Goal: Use online tool/utility: Utilize a website feature to perform a specific function

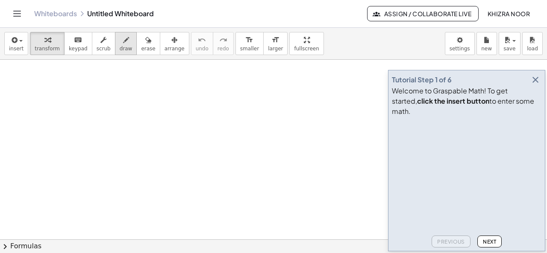
drag, startPoint x: 78, startPoint y: 84, endPoint x: 114, endPoint y: 45, distance: 53.2
click at [114, 45] on div "insert select one: Math Expression Function Text Youtube Video Graphing Geometr…" at bounding box center [273, 140] width 547 height 225
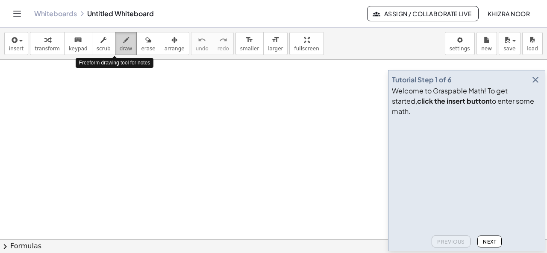
click at [123, 45] on icon "button" at bounding box center [126, 40] width 6 height 10
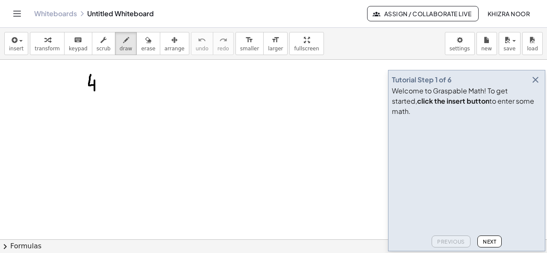
drag, startPoint x: 91, startPoint y: 74, endPoint x: 94, endPoint y: 91, distance: 16.7
drag, startPoint x: 104, startPoint y: 69, endPoint x: 108, endPoint y: 94, distance: 25.0
drag, startPoint x: 114, startPoint y: 77, endPoint x: 132, endPoint y: 93, distance: 23.3
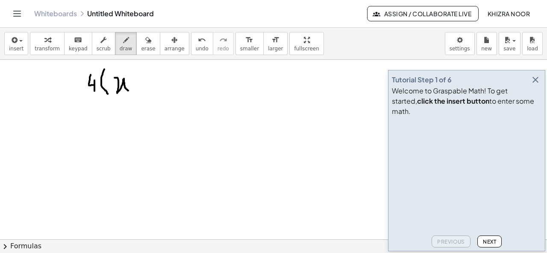
drag, startPoint x: 138, startPoint y: 85, endPoint x: 146, endPoint y: 84, distance: 9.0
drag, startPoint x: 156, startPoint y: 73, endPoint x: 160, endPoint y: 93, distance: 19.6
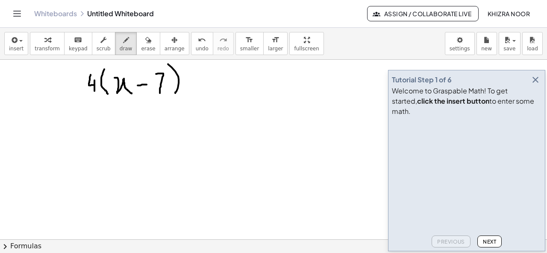
drag, startPoint x: 168, startPoint y: 64, endPoint x: 174, endPoint y: 93, distance: 30.2
drag, startPoint x: 191, startPoint y: 79, endPoint x: 199, endPoint y: 79, distance: 7.7
drag, startPoint x: 190, startPoint y: 86, endPoint x: 199, endPoint y: 85, distance: 8.3
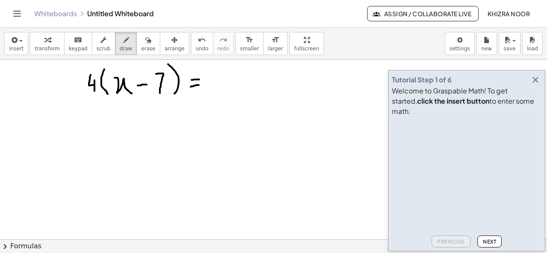
drag, startPoint x: 220, startPoint y: 69, endPoint x: 217, endPoint y: 83, distance: 14.4
drag, startPoint x: 227, startPoint y: 75, endPoint x: 242, endPoint y: 88, distance: 20.0
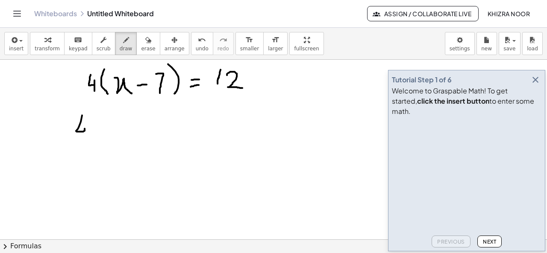
drag, startPoint x: 82, startPoint y: 115, endPoint x: 84, endPoint y: 144, distance: 29.5
drag, startPoint x: 97, startPoint y: 112, endPoint x: 91, endPoint y: 153, distance: 41.4
drag, startPoint x: 101, startPoint y: 126, endPoint x: 113, endPoint y: 145, distance: 22.3
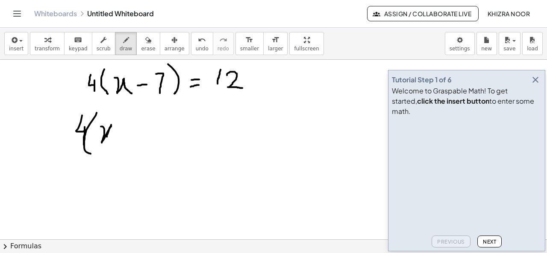
drag, startPoint x: 122, startPoint y: 132, endPoint x: 135, endPoint y: 131, distance: 12.5
drag, startPoint x: 142, startPoint y: 121, endPoint x: 145, endPoint y: 141, distance: 20.8
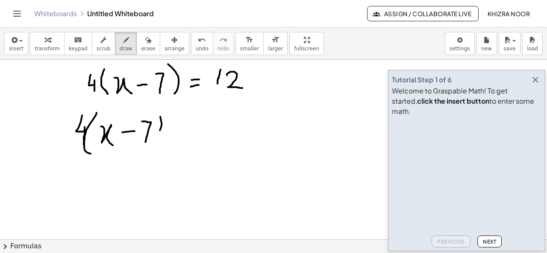
drag, startPoint x: 160, startPoint y: 116, endPoint x: 150, endPoint y: 143, distance: 28.2
drag, startPoint x: 69, startPoint y: 162, endPoint x: 167, endPoint y: 164, distance: 97.8
drag, startPoint x: 112, startPoint y: 173, endPoint x: 115, endPoint y: 202, distance: 29.7
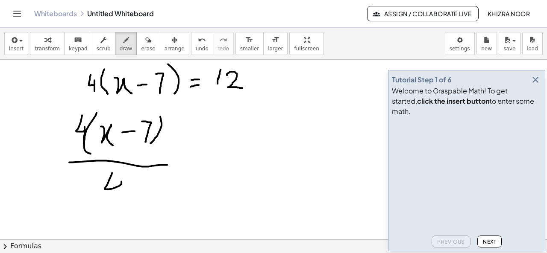
drag, startPoint x: 182, startPoint y: 144, endPoint x: 196, endPoint y: 144, distance: 14.5
drag, startPoint x: 183, startPoint y: 146, endPoint x: 193, endPoint y: 146, distance: 10.2
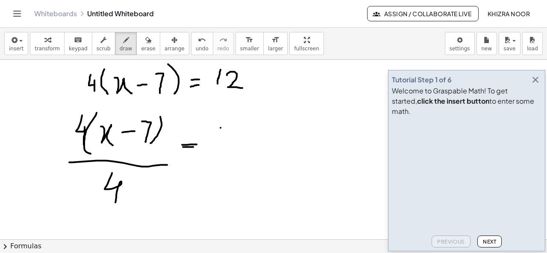
drag, startPoint x: 220, startPoint y: 127, endPoint x: 219, endPoint y: 141, distance: 14.2
drag, startPoint x: 231, startPoint y: 130, endPoint x: 242, endPoint y: 142, distance: 16.3
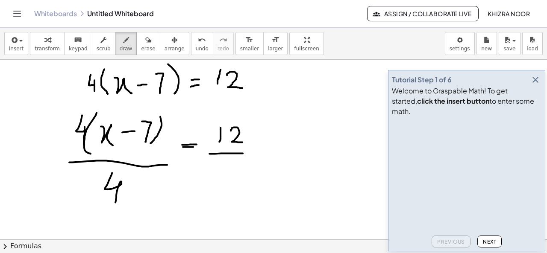
drag, startPoint x: 209, startPoint y: 153, endPoint x: 243, endPoint y: 153, distance: 34.2
drag, startPoint x: 224, startPoint y: 164, endPoint x: 230, endPoint y: 193, distance: 29.6
drag, startPoint x: 127, startPoint y: 176, endPoint x: 93, endPoint y: 208, distance: 46.5
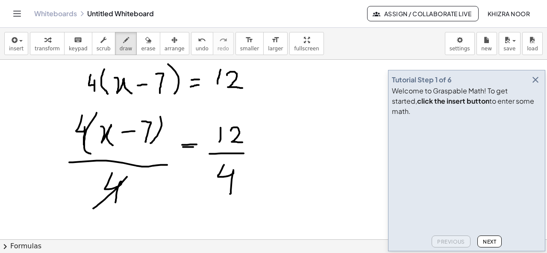
drag, startPoint x: 90, startPoint y: 120, endPoint x: 62, endPoint y: 146, distance: 37.8
click at [535, 85] on icon "button" at bounding box center [535, 80] width 10 height 10
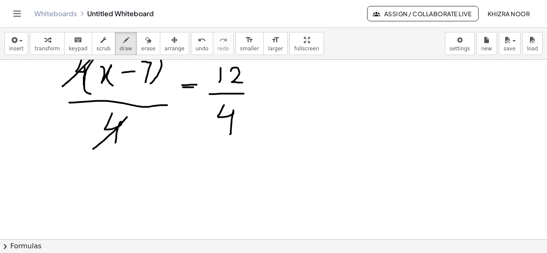
scroll to position [61, 0]
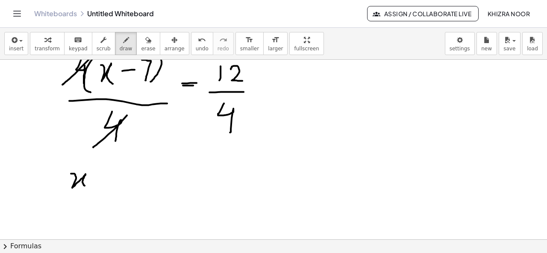
drag, startPoint x: 71, startPoint y: 173, endPoint x: 86, endPoint y: 186, distance: 20.3
click at [86, 186] on div at bounding box center [273, 205] width 547 height 415
drag, startPoint x: 94, startPoint y: 181, endPoint x: 103, endPoint y: 181, distance: 9.0
click at [103, 181] on div at bounding box center [273, 205] width 547 height 415
drag, startPoint x: 114, startPoint y: 171, endPoint x: 119, endPoint y: 184, distance: 14.2
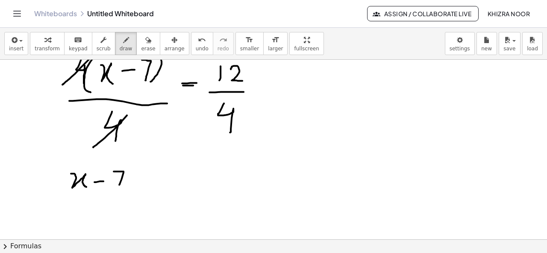
click at [119, 184] on div at bounding box center [273, 205] width 547 height 415
drag, startPoint x: 158, startPoint y: 176, endPoint x: 167, endPoint y: 176, distance: 9.4
click at [167, 176] on div at bounding box center [273, 205] width 547 height 415
drag, startPoint x: 155, startPoint y: 183, endPoint x: 164, endPoint y: 183, distance: 9.0
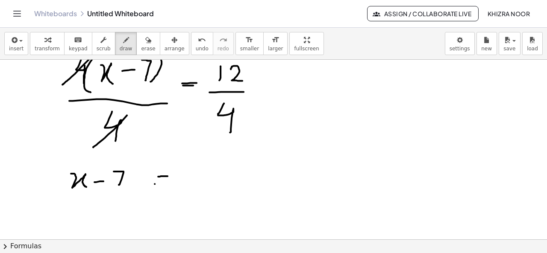
click at [164, 183] on div at bounding box center [273, 205] width 547 height 415
drag, startPoint x: 243, startPoint y: 105, endPoint x: 209, endPoint y: 137, distance: 46.5
click at [209, 137] on div at bounding box center [273, 205] width 547 height 415
drag, startPoint x: 246, startPoint y: 118, endPoint x: 246, endPoint y: 129, distance: 11.1
click at [246, 129] on div at bounding box center [273, 205] width 547 height 415
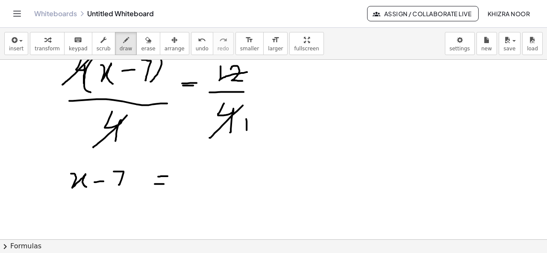
drag, startPoint x: 247, startPoint y: 71, endPoint x: 217, endPoint y: 79, distance: 31.0
click at [217, 79] on div at bounding box center [273, 205] width 547 height 415
drag, startPoint x: 260, startPoint y: 67, endPoint x: 261, endPoint y: 85, distance: 17.6
click at [261, 85] on div at bounding box center [273, 205] width 547 height 415
drag, startPoint x: 192, startPoint y: 169, endPoint x: 197, endPoint y: 192, distance: 24.0
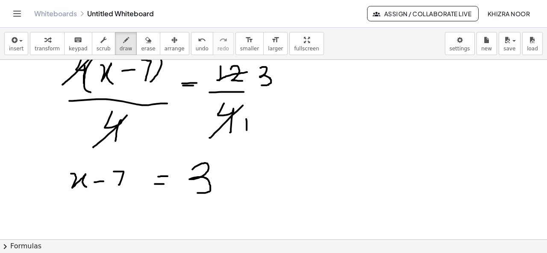
click at [197, 192] on div at bounding box center [273, 205] width 547 height 415
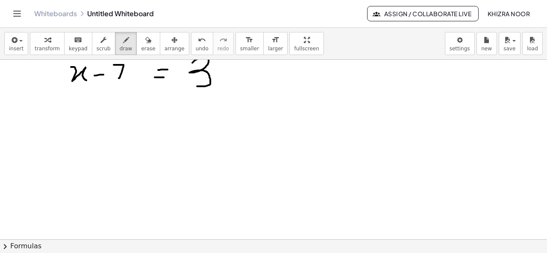
scroll to position [169, 0]
drag, startPoint x: 62, startPoint y: 123, endPoint x: 70, endPoint y: 152, distance: 30.0
click at [70, 152] on div at bounding box center [273, 98] width 547 height 415
drag, startPoint x: 90, startPoint y: 140, endPoint x: 102, endPoint y: 139, distance: 12.5
click at [102, 139] on div at bounding box center [273, 98] width 547 height 415
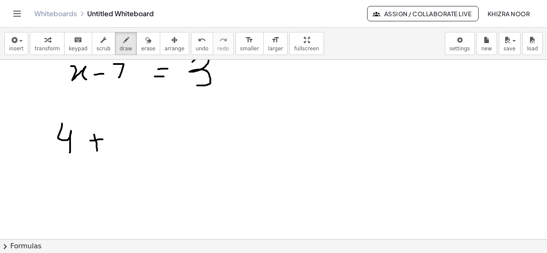
drag, startPoint x: 94, startPoint y: 134, endPoint x: 97, endPoint y: 150, distance: 16.5
click at [97, 150] on div at bounding box center [273, 98] width 547 height 415
drag, startPoint x: 116, startPoint y: 130, endPoint x: 125, endPoint y: 144, distance: 16.3
click at [125, 144] on div at bounding box center [273, 98] width 547 height 415
drag, startPoint x: 133, startPoint y: 120, endPoint x: 136, endPoint y: 146, distance: 27.0
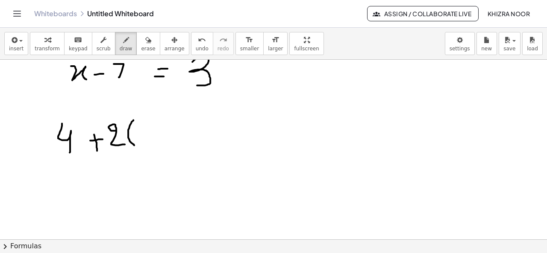
click at [136, 146] on div at bounding box center [273, 98] width 547 height 415
drag, startPoint x: 143, startPoint y: 128, endPoint x: 157, endPoint y: 142, distance: 19.9
click at [157, 142] on div at bounding box center [273, 98] width 547 height 415
drag, startPoint x: 173, startPoint y: 124, endPoint x: 175, endPoint y: 143, distance: 18.9
click at [175, 143] on div at bounding box center [273, 98] width 547 height 415
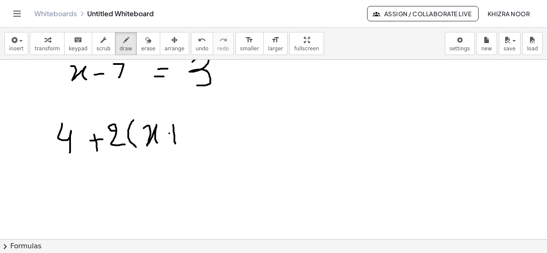
drag, startPoint x: 169, startPoint y: 133, endPoint x: 177, endPoint y: 133, distance: 7.7
click at [177, 133] on div at bounding box center [273, 98] width 547 height 415
drag, startPoint x: 191, startPoint y: 120, endPoint x: 193, endPoint y: 141, distance: 21.5
click at [193, 141] on div at bounding box center [273, 98] width 547 height 415
drag, startPoint x: 207, startPoint y: 109, endPoint x: 217, endPoint y: 143, distance: 35.7
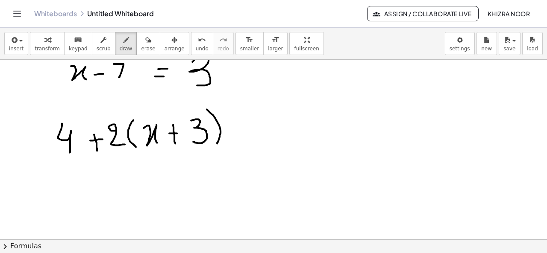
click at [217, 143] on div at bounding box center [273, 98] width 547 height 415
drag, startPoint x: 240, startPoint y: 129, endPoint x: 250, endPoint y: 129, distance: 10.2
click at [250, 129] on div at bounding box center [273, 98] width 547 height 415
drag, startPoint x: 240, startPoint y: 133, endPoint x: 249, endPoint y: 133, distance: 8.1
click at [249, 133] on div at bounding box center [273, 98] width 547 height 415
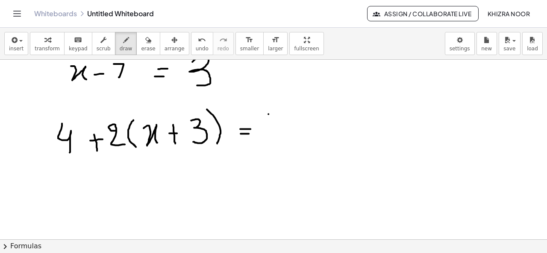
drag, startPoint x: 268, startPoint y: 114, endPoint x: 269, endPoint y: 136, distance: 22.6
click at [269, 136] on div at bounding box center [273, 98] width 547 height 415
click at [286, 128] on div at bounding box center [273, 98] width 547 height 415
drag, startPoint x: 61, startPoint y: 166, endPoint x: 65, endPoint y: 191, distance: 25.1
click at [65, 191] on div at bounding box center [273, 98] width 547 height 415
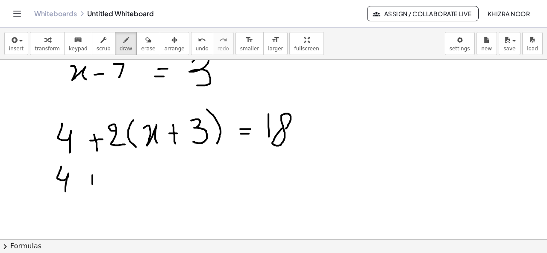
drag, startPoint x: 92, startPoint y: 175, endPoint x: 92, endPoint y: 186, distance: 11.1
click at [92, 186] on div at bounding box center [273, 98] width 547 height 415
drag, startPoint x: 86, startPoint y: 180, endPoint x: 97, endPoint y: 180, distance: 10.7
click at [97, 180] on div at bounding box center [273, 98] width 547 height 415
drag, startPoint x: 111, startPoint y: 173, endPoint x: 130, endPoint y: 183, distance: 21.4
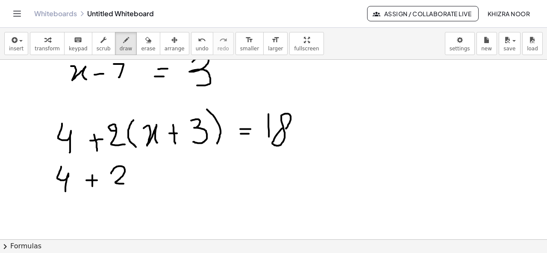
click at [130, 183] on div at bounding box center [273, 98] width 547 height 415
drag, startPoint x: 134, startPoint y: 173, endPoint x: 145, endPoint y: 182, distance: 15.1
click at [145, 182] on div at bounding box center [273, 98] width 547 height 415
drag, startPoint x: 162, startPoint y: 165, endPoint x: 163, endPoint y: 182, distance: 17.1
click at [163, 182] on div at bounding box center [273, 98] width 547 height 415
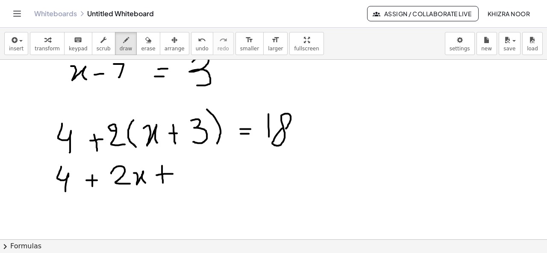
drag, startPoint x: 156, startPoint y: 175, endPoint x: 173, endPoint y: 173, distance: 16.7
click at [173, 173] on div at bounding box center [273, 98] width 547 height 415
drag, startPoint x: 189, startPoint y: 162, endPoint x: 182, endPoint y: 180, distance: 19.2
click at [182, 180] on div at bounding box center [273, 98] width 547 height 415
drag, startPoint x: 209, startPoint y: 173, endPoint x: 219, endPoint y: 172, distance: 9.9
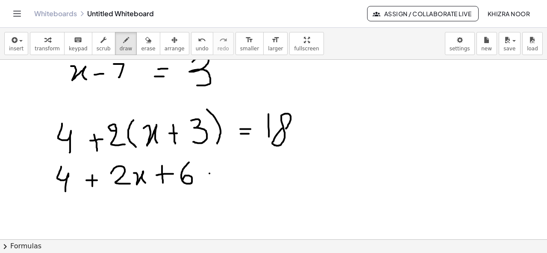
click at [219, 172] on div at bounding box center [273, 98] width 547 height 415
drag, startPoint x: 208, startPoint y: 179, endPoint x: 215, endPoint y: 179, distance: 7.3
click at [215, 179] on div at bounding box center [273, 98] width 547 height 415
drag, startPoint x: 237, startPoint y: 162, endPoint x: 238, endPoint y: 179, distance: 16.7
click at [238, 179] on div at bounding box center [273, 98] width 547 height 415
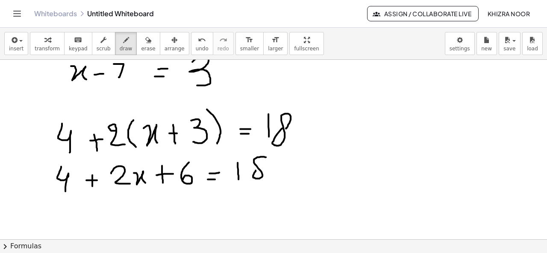
drag, startPoint x: 255, startPoint y: 170, endPoint x: 260, endPoint y: 170, distance: 4.3
click at [260, 170] on div at bounding box center [273, 98] width 547 height 415
drag, startPoint x: 67, startPoint y: 196, endPoint x: 186, endPoint y: 190, distance: 119.7
click at [186, 190] on div at bounding box center [273, 98] width 547 height 415
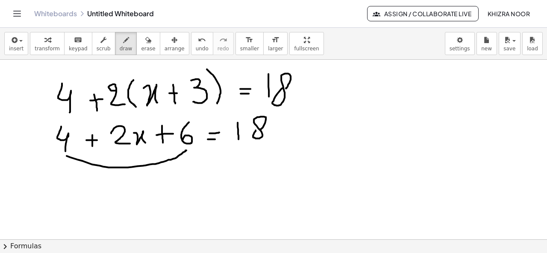
scroll to position [210, 0]
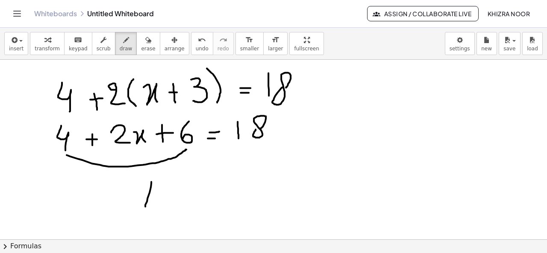
drag, startPoint x: 151, startPoint y: 181, endPoint x: 145, endPoint y: 206, distance: 25.5
click at [145, 206] on div at bounding box center [273, 57] width 547 height 415
click at [170, 190] on div at bounding box center [273, 57] width 547 height 415
drag, startPoint x: 89, startPoint y: 181, endPoint x: 99, endPoint y: 198, distance: 19.8
click at [99, 198] on div at bounding box center [273, 57] width 547 height 415
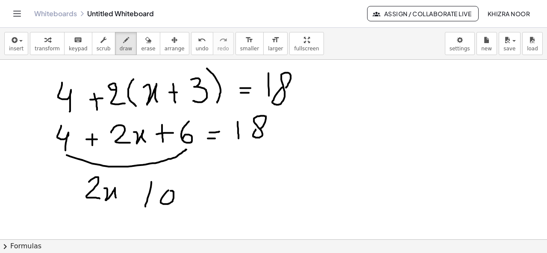
drag, startPoint x: 104, startPoint y: 187, endPoint x: 118, endPoint y: 199, distance: 17.9
click at [118, 199] on div at bounding box center [273, 57] width 547 height 415
drag, startPoint x: 131, startPoint y: 185, endPoint x: 129, endPoint y: 200, distance: 15.1
click at [129, 200] on div at bounding box center [273, 57] width 547 height 415
drag, startPoint x: 122, startPoint y: 192, endPoint x: 137, endPoint y: 195, distance: 14.7
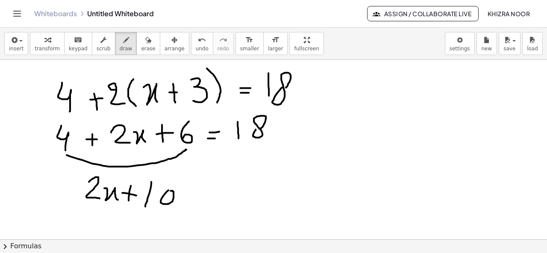
click at [137, 195] on div at bounding box center [273, 57] width 547 height 415
drag, startPoint x: 203, startPoint y: 187, endPoint x: 217, endPoint y: 185, distance: 14.3
click at [217, 185] on div at bounding box center [273, 57] width 547 height 415
drag, startPoint x: 203, startPoint y: 191, endPoint x: 214, endPoint y: 190, distance: 10.7
click at [214, 190] on div at bounding box center [273, 57] width 547 height 415
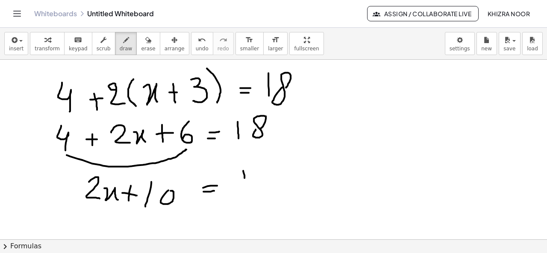
drag, startPoint x: 243, startPoint y: 170, endPoint x: 244, endPoint y: 189, distance: 19.3
click at [244, 189] on div at bounding box center [273, 57] width 547 height 415
click at [263, 173] on div at bounding box center [273, 57] width 547 height 415
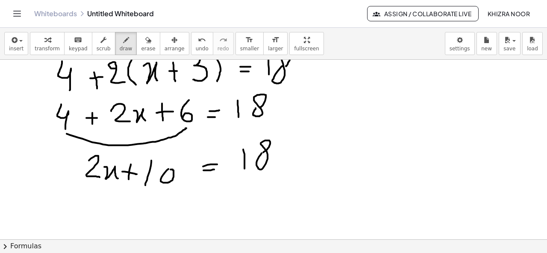
scroll to position [238, 0]
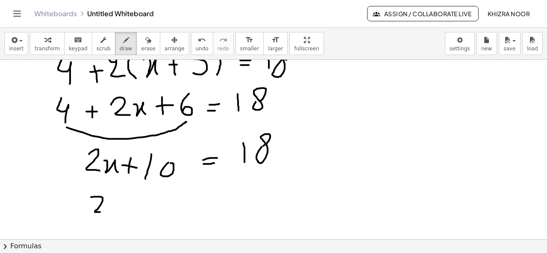
drag, startPoint x: 91, startPoint y: 196, endPoint x: 113, endPoint y: 209, distance: 25.3
click at [113, 209] on div at bounding box center [273, 92] width 547 height 541
drag, startPoint x: 120, startPoint y: 199, endPoint x: 132, endPoint y: 211, distance: 16.9
click at [132, 211] on div at bounding box center [273, 92] width 547 height 541
drag, startPoint x: 161, startPoint y: 205, endPoint x: 176, endPoint y: 205, distance: 15.4
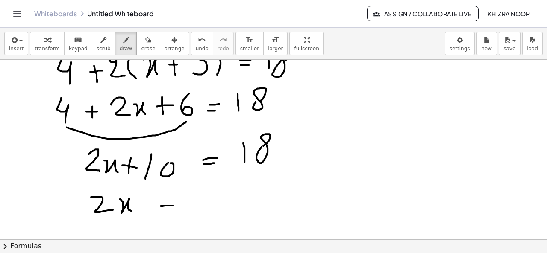
click at [176, 205] on div at bounding box center [273, 92] width 547 height 541
drag, startPoint x: 164, startPoint y: 209, endPoint x: 174, endPoint y: 209, distance: 9.4
click at [174, 209] on div at bounding box center [273, 92] width 547 height 541
drag, startPoint x: 208, startPoint y: 186, endPoint x: 209, endPoint y: 204, distance: 18.0
click at [209, 204] on div at bounding box center [273, 92] width 547 height 541
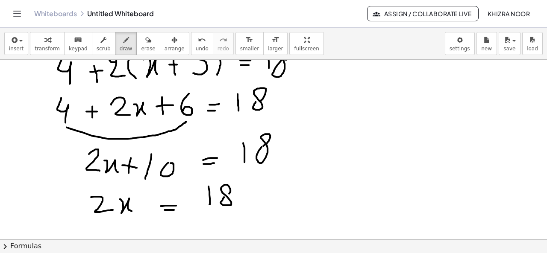
click at [224, 196] on div at bounding box center [273, 92] width 547 height 541
drag, startPoint x: 243, startPoint y: 198, endPoint x: 252, endPoint y: 198, distance: 9.4
click at [252, 198] on div at bounding box center [273, 92] width 547 height 541
drag, startPoint x: 266, startPoint y: 183, endPoint x: 264, endPoint y: 207, distance: 23.6
click at [264, 207] on div at bounding box center [273, 92] width 547 height 541
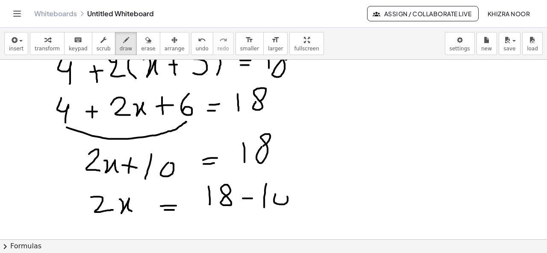
click at [274, 195] on div at bounding box center [273, 92] width 547 height 541
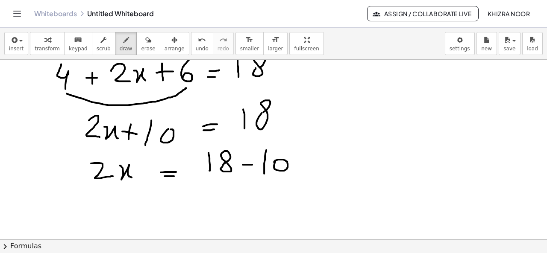
scroll to position [291, 0]
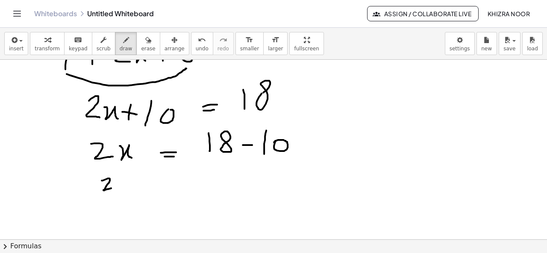
drag, startPoint x: 102, startPoint y: 180, endPoint x: 120, endPoint y: 187, distance: 20.3
click at [120, 187] on div at bounding box center [273, 39] width 547 height 541
drag, startPoint x: 131, startPoint y: 178, endPoint x: 141, endPoint y: 188, distance: 14.8
click at [141, 188] on div at bounding box center [273, 39] width 547 height 541
drag, startPoint x: 165, startPoint y: 184, endPoint x: 177, endPoint y: 184, distance: 12.0
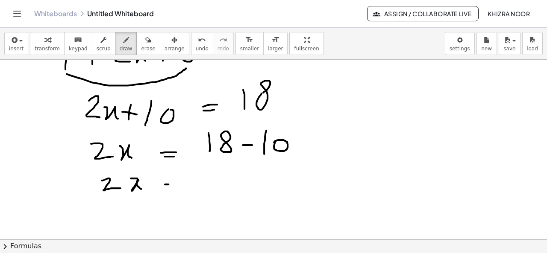
click at [177, 184] on div at bounding box center [273, 39] width 547 height 541
drag, startPoint x: 165, startPoint y: 188, endPoint x: 175, endPoint y: 188, distance: 9.4
click at [175, 188] on div at bounding box center [273, 39] width 547 height 541
click at [216, 171] on div at bounding box center [273, 39] width 547 height 541
drag, startPoint x: 143, startPoint y: 175, endPoint x: 136, endPoint y: 181, distance: 9.4
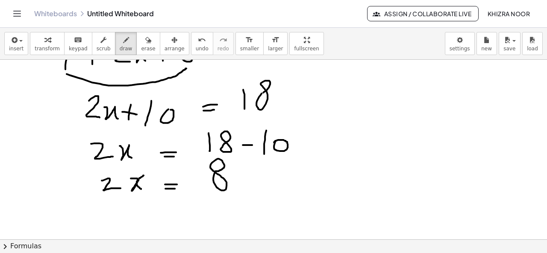
click at [136, 181] on div at bounding box center [273, 39] width 547 height 541
drag, startPoint x: 108, startPoint y: 211, endPoint x: 129, endPoint y: 220, distance: 22.9
click at [129, 220] on div at bounding box center [273, 39] width 547 height 541
drag, startPoint x: 164, startPoint y: 215, endPoint x: 172, endPoint y: 215, distance: 7.7
click at [172, 215] on div at bounding box center [273, 39] width 547 height 541
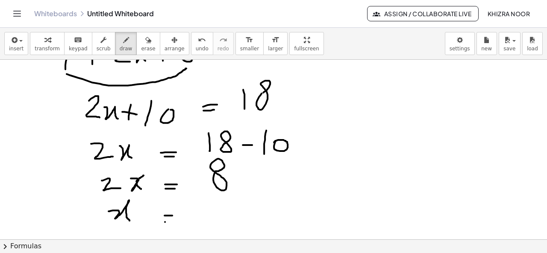
drag, startPoint x: 165, startPoint y: 221, endPoint x: 175, endPoint y: 221, distance: 9.8
click at [175, 221] on div at bounding box center [273, 39] width 547 height 541
click at [205, 211] on div at bounding box center [273, 39] width 547 height 541
drag, startPoint x: 189, startPoint y: 224, endPoint x: 219, endPoint y: 224, distance: 30.3
click at [219, 224] on div at bounding box center [273, 39] width 547 height 541
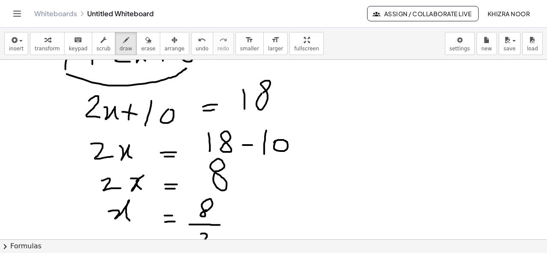
drag, startPoint x: 201, startPoint y: 233, endPoint x: 212, endPoint y: 243, distance: 14.8
click at [212, 243] on div "insert select one: Math Expression Function Text Youtube Video Graphing Geometr…" at bounding box center [273, 140] width 547 height 225
drag, startPoint x: 214, startPoint y: 229, endPoint x: 202, endPoint y: 242, distance: 17.5
click at [202, 242] on div "insert select one: Math Expression Function Text Youtube Video Graphing Geometr…" at bounding box center [273, 140] width 547 height 225
drag, startPoint x: 219, startPoint y: 204, endPoint x: 195, endPoint y: 216, distance: 27.3
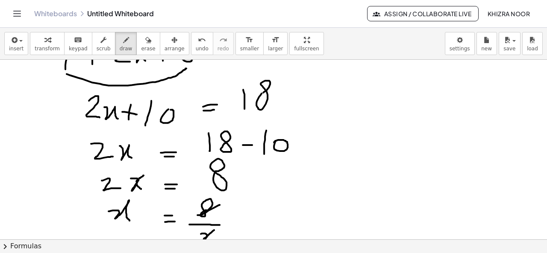
click at [195, 216] on div at bounding box center [273, 39] width 547 height 541
drag, startPoint x: 225, startPoint y: 207, endPoint x: 228, endPoint y: 228, distance: 20.6
click at [228, 228] on div at bounding box center [273, 39] width 547 height 541
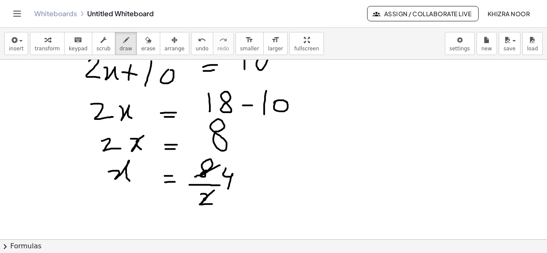
scroll to position [335, 0]
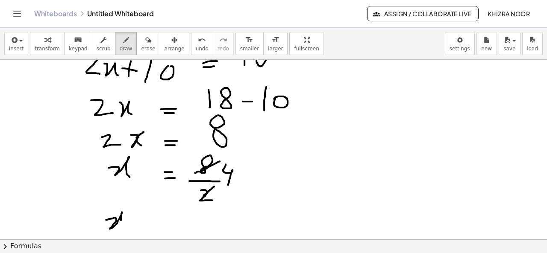
drag, startPoint x: 106, startPoint y: 219, endPoint x: 123, endPoint y: 230, distance: 20.7
drag, startPoint x: 143, startPoint y: 219, endPoint x: 152, endPoint y: 219, distance: 8.5
drag, startPoint x: 143, startPoint y: 224, endPoint x: 152, endPoint y: 224, distance: 8.1
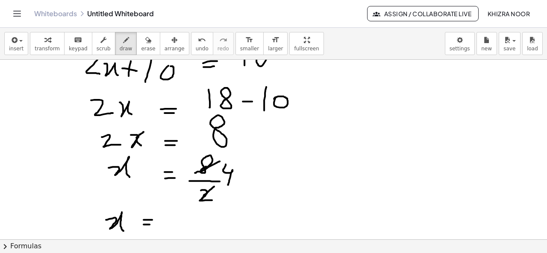
drag, startPoint x: 182, startPoint y: 208, endPoint x: 173, endPoint y: 245, distance: 37.8
click at [173, 245] on div "insert select one: Math Expression Function Text Youtube Video Graphing Geometr…" at bounding box center [273, 140] width 547 height 225
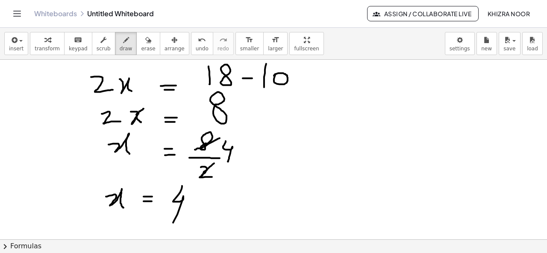
scroll to position [363, 0]
